Goal: Task Accomplishment & Management: Complete application form

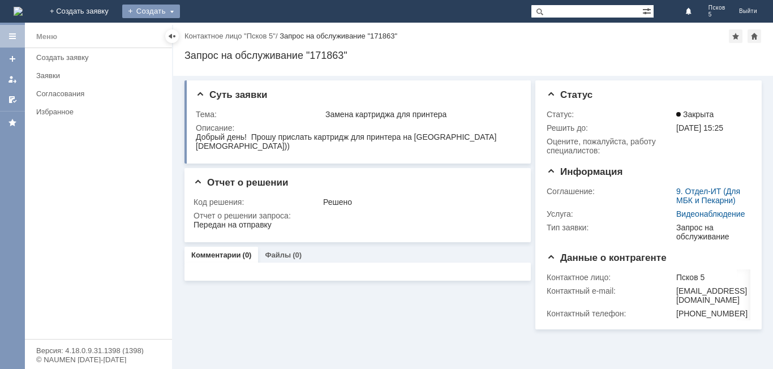
click at [180, 13] on div "Создать" at bounding box center [151, 12] width 58 height 14
click at [210, 27] on link "Заявка" at bounding box center [167, 34] width 86 height 14
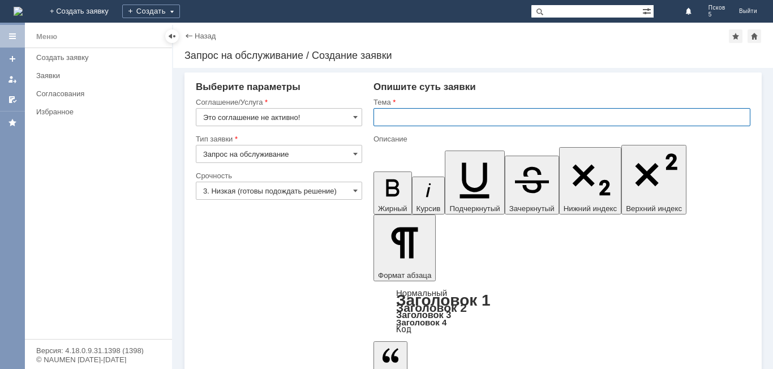
click at [381, 117] on input "text" at bounding box center [561, 117] width 377 height 18
click at [519, 119] on input "переактивация подарочного сертифика от франшизы" at bounding box center [561, 117] width 377 height 18
type input "переактивация подарочного сертификата от франшизы"
click at [330, 88] on div "Выберите параметры" at bounding box center [279, 86] width 166 height 11
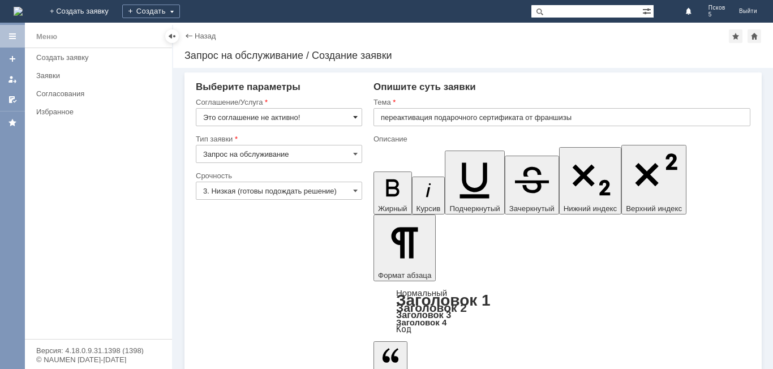
click at [355, 115] on span at bounding box center [355, 117] width 5 height 9
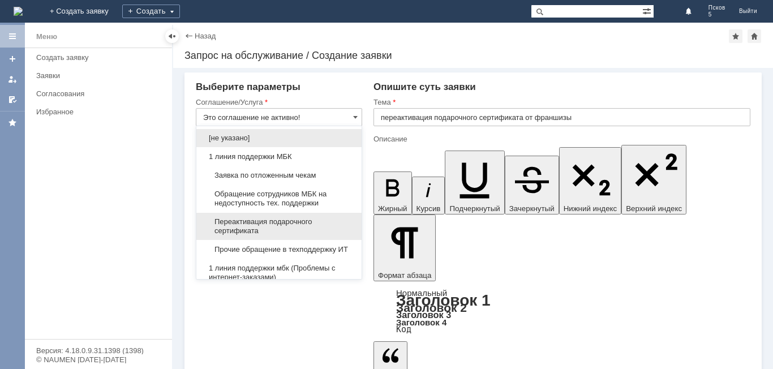
click at [309, 223] on span "Переактивация подарочного сертификата" at bounding box center [279, 226] width 152 height 18
type input "Переактивация подарочного сертификата"
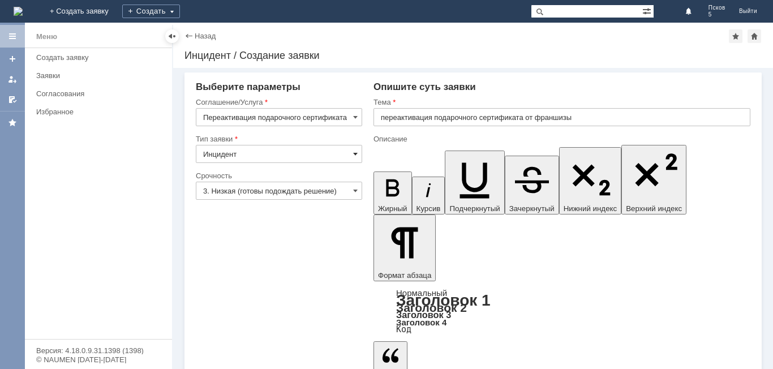
click at [357, 156] on span at bounding box center [355, 153] width 5 height 9
click at [246, 171] on span "[не указано]" at bounding box center [279, 174] width 152 height 9
type input "[не указано]"
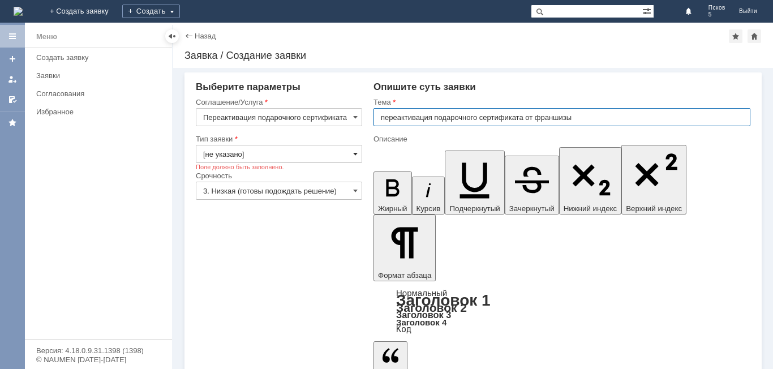
click at [355, 155] on span at bounding box center [355, 153] width 5 height 9
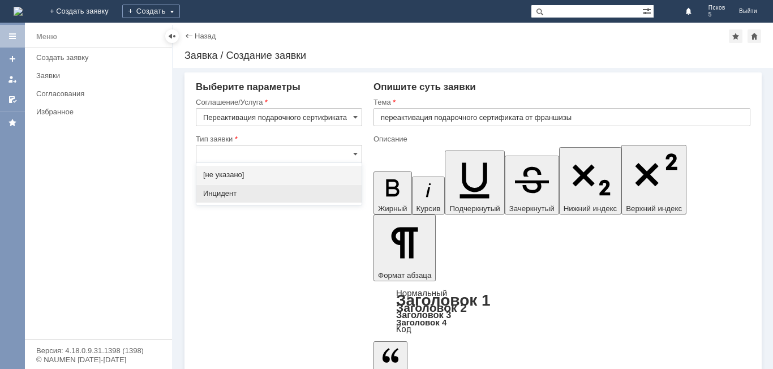
click at [287, 192] on span "Инцидент" at bounding box center [279, 193] width 152 height 9
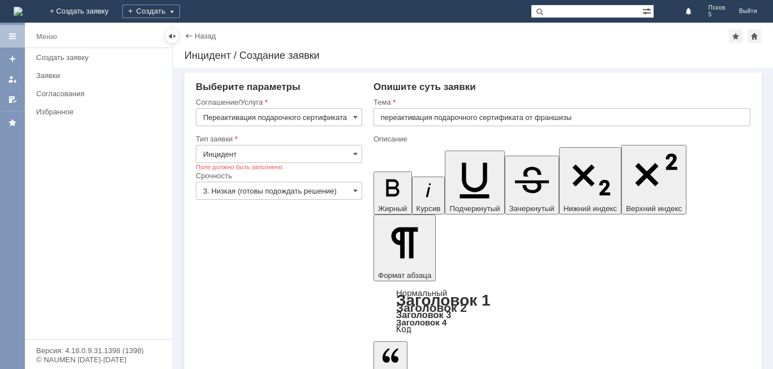
type input "Инцидент"
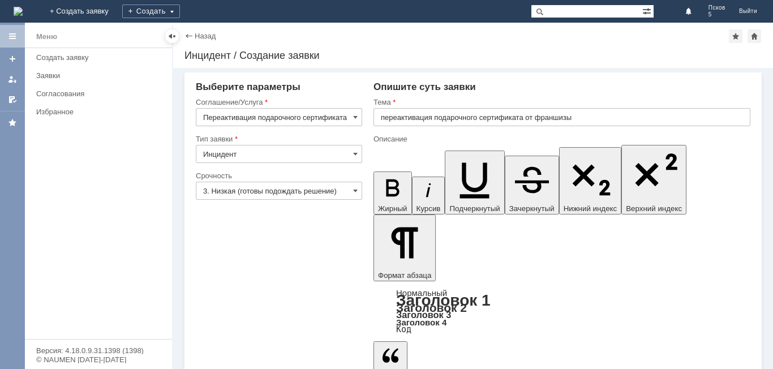
click at [347, 190] on input "3. Низкая (готовы подождать решение)" at bounding box center [279, 191] width 166 height 18
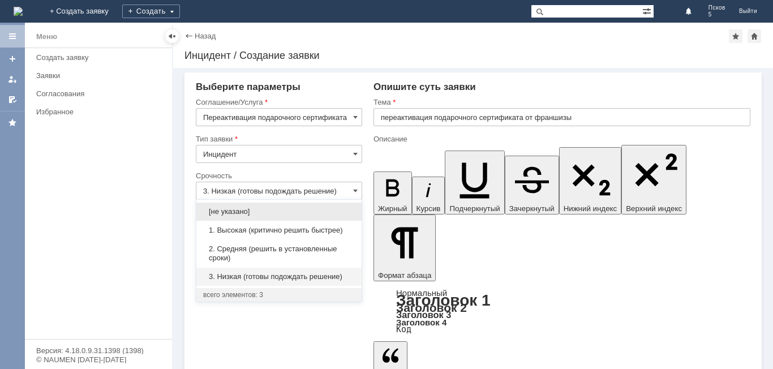
click at [325, 274] on span "3. Низкая (готовы подождать решение)" at bounding box center [279, 276] width 152 height 9
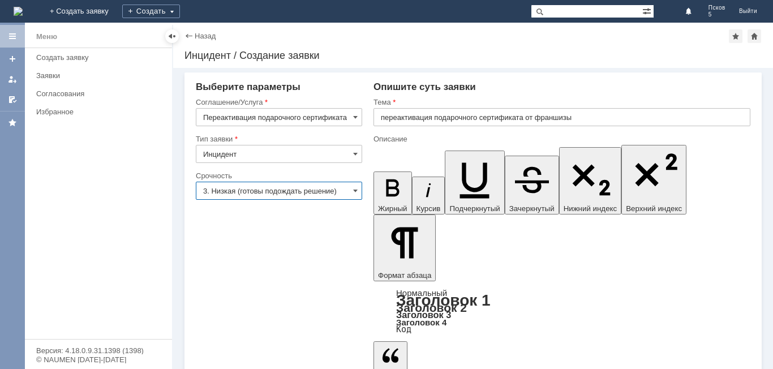
click at [360, 186] on input "3. Низкая (готовы подождать решение)" at bounding box center [279, 191] width 166 height 18
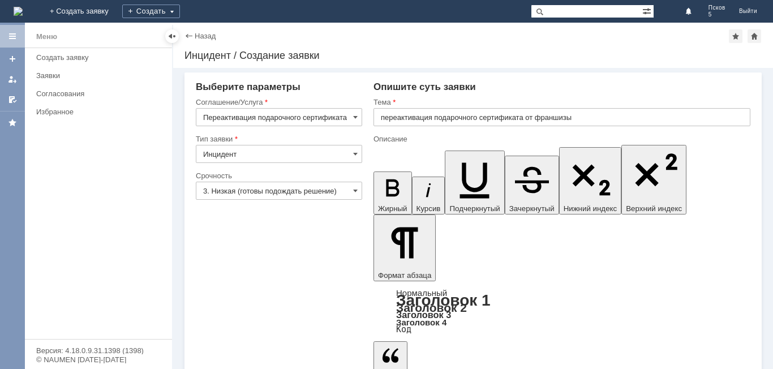
type input "3. Низкая (готовы подождать решение)"
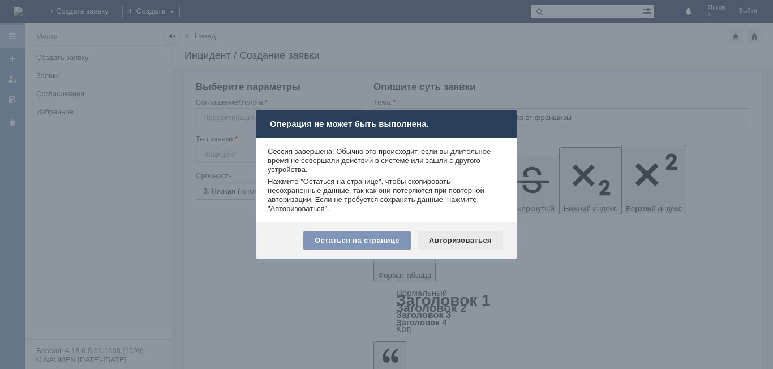
click at [443, 243] on div "Авторизоваться" at bounding box center [459, 240] width 85 height 18
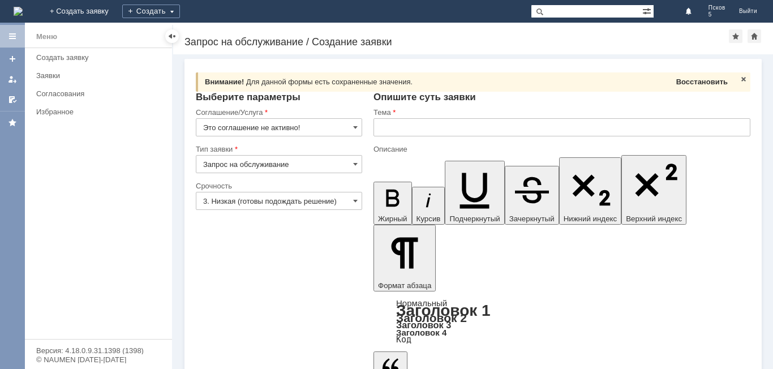
click at [683, 80] on span "Восстановить" at bounding box center [701, 81] width 51 height 8
type input "переактивация подарочного сертификата от франшизы"
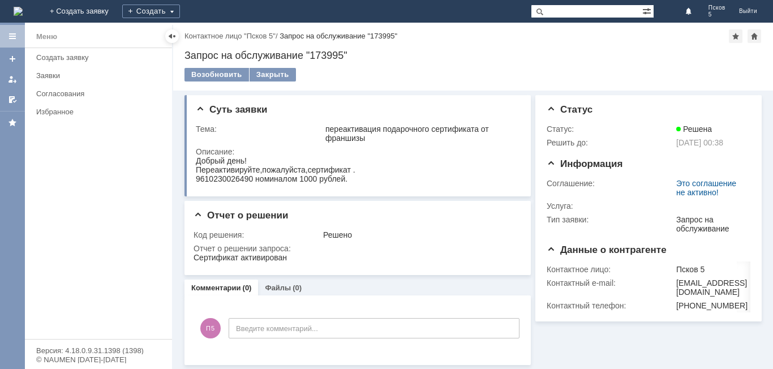
scroll to position [2, 0]
